Goal: Check status

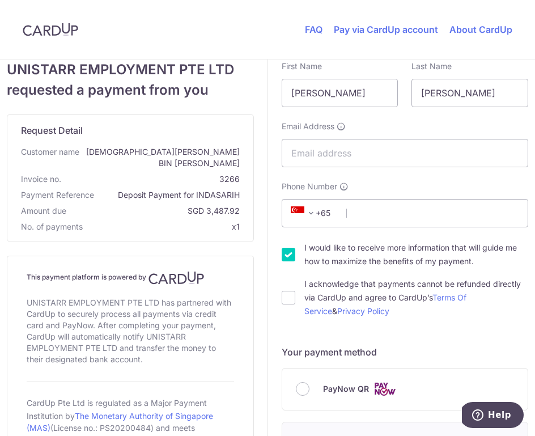
scroll to position [33, 0]
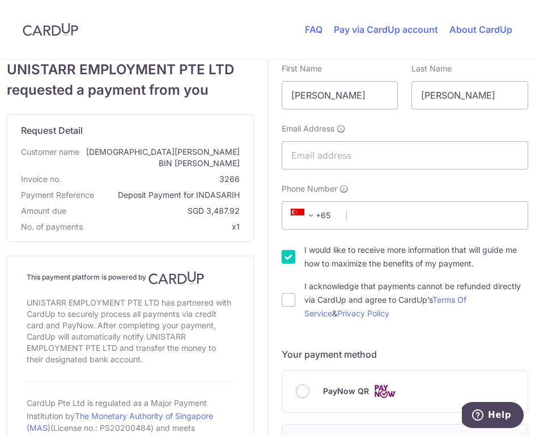
click at [211, 205] on span "SGD 3,487.92" at bounding box center [155, 210] width 169 height 11
drag, startPoint x: 238, startPoint y: 200, endPoint x: 208, endPoint y: 198, distance: 30.1
click at [208, 205] on span "SGD 3,487.92" at bounding box center [155, 210] width 169 height 11
click at [217, 207] on div "Request Detail Customer name [PERSON_NAME] BIN [PERSON_NAME] Invoice no. 3266 P…" at bounding box center [130, 178] width 246 height 127
click at [238, 197] on div "Request Detail Customer name [PERSON_NAME] BIN [PERSON_NAME] Invoice no. 3266 P…" at bounding box center [130, 178] width 246 height 127
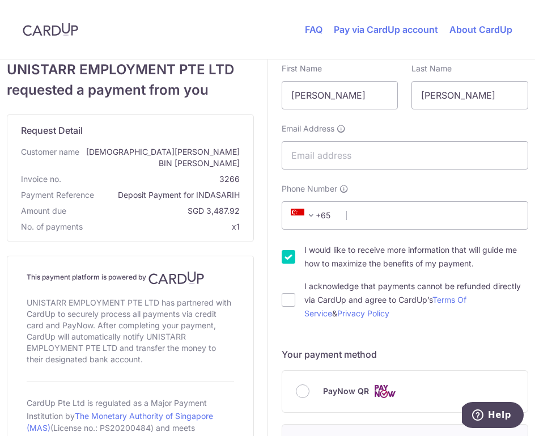
click at [232, 205] on span "SGD 3,487.92" at bounding box center [155, 210] width 169 height 11
drag, startPoint x: 206, startPoint y: 200, endPoint x: 236, endPoint y: 200, distance: 30.6
click at [236, 205] on span "SGD 3,487.92" at bounding box center [155, 210] width 169 height 11
click at [218, 206] on div "Request Detail Customer name [PERSON_NAME] BIN [PERSON_NAME] Invoice no. 3266 P…" at bounding box center [130, 178] width 246 height 127
click at [229, 209] on div "Request Detail Customer name [PERSON_NAME] BIN [PERSON_NAME] Invoice no. 3266 P…" at bounding box center [130, 178] width 246 height 127
